Goal: Transaction & Acquisition: Book appointment/travel/reservation

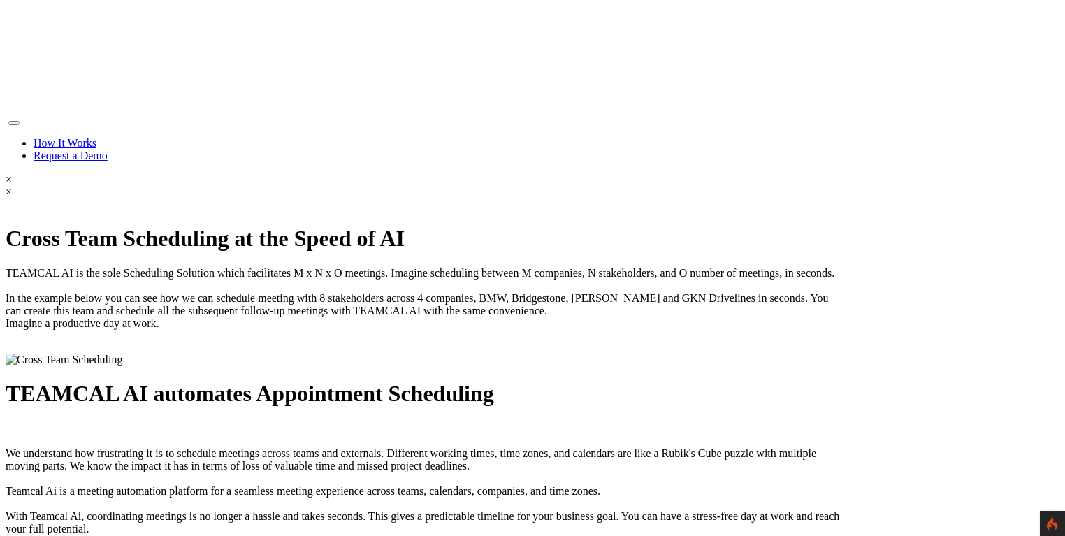
click at [108, 150] on link "Request a Demo" at bounding box center [71, 156] width 74 height 12
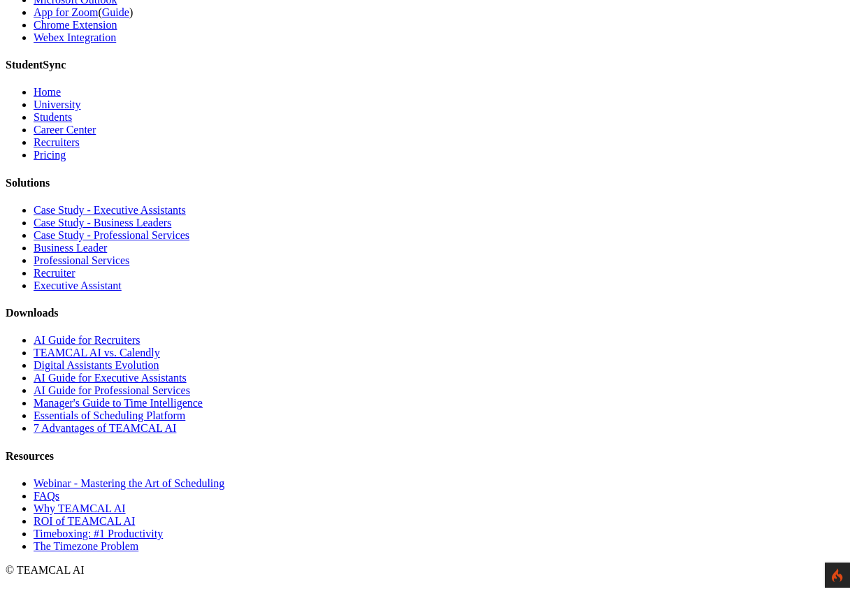
scroll to position [4290, 0]
